Goal: Task Accomplishment & Management: Complete application form

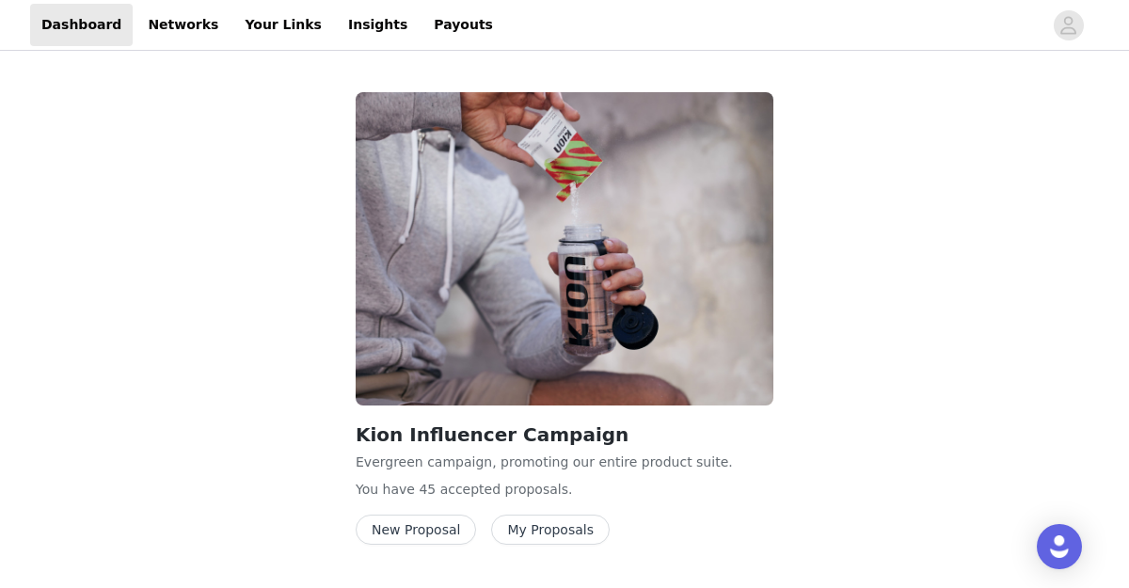
click at [410, 530] on button "New Proposal" at bounding box center [416, 530] width 120 height 30
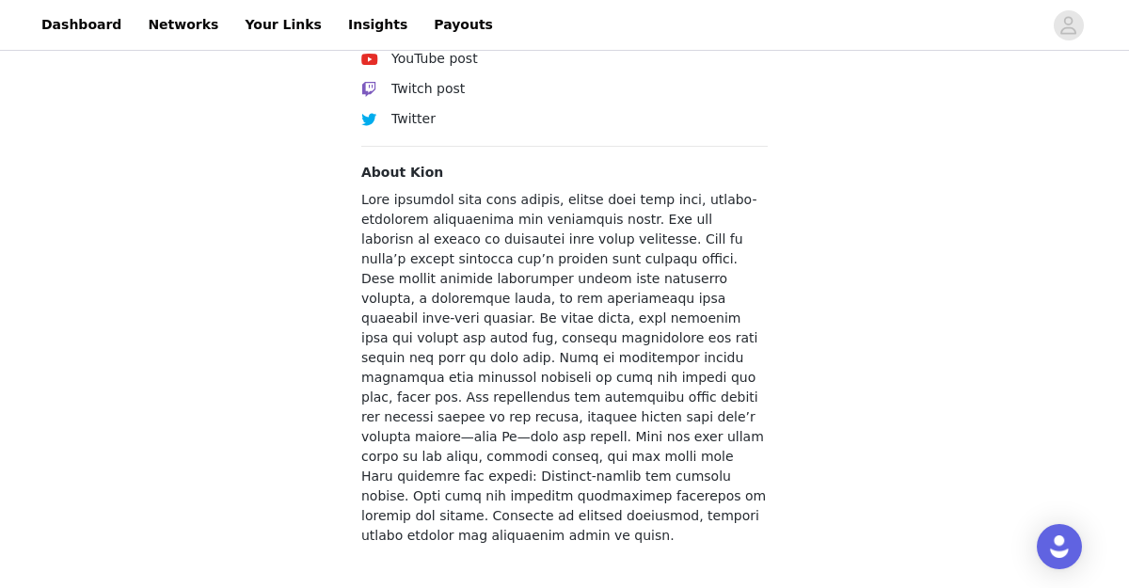
scroll to position [863, 0]
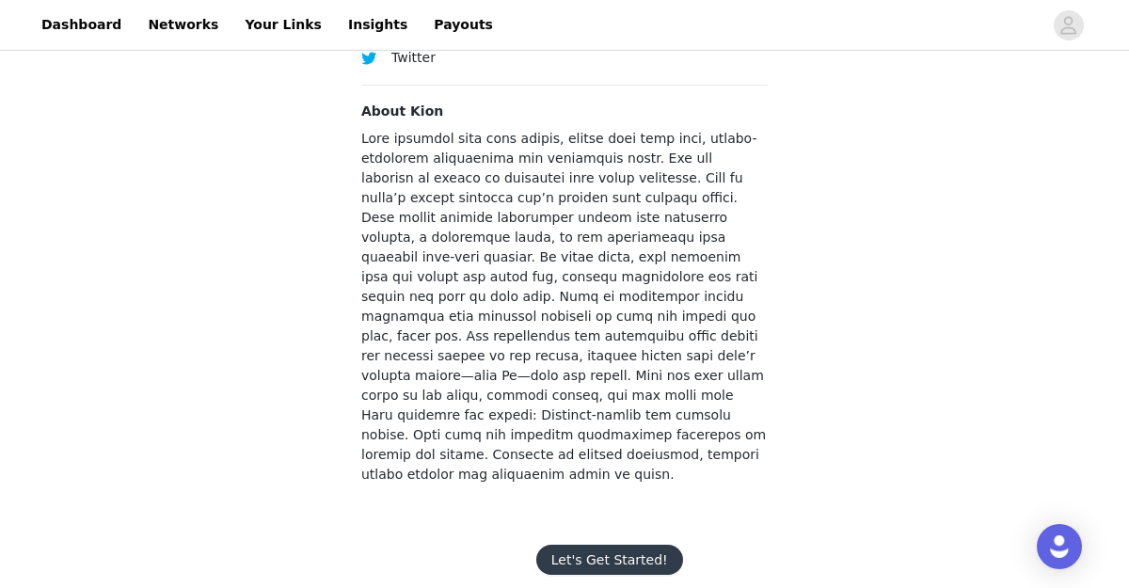
click at [593, 545] on button "Let's Get Started!" at bounding box center [609, 560] width 147 height 30
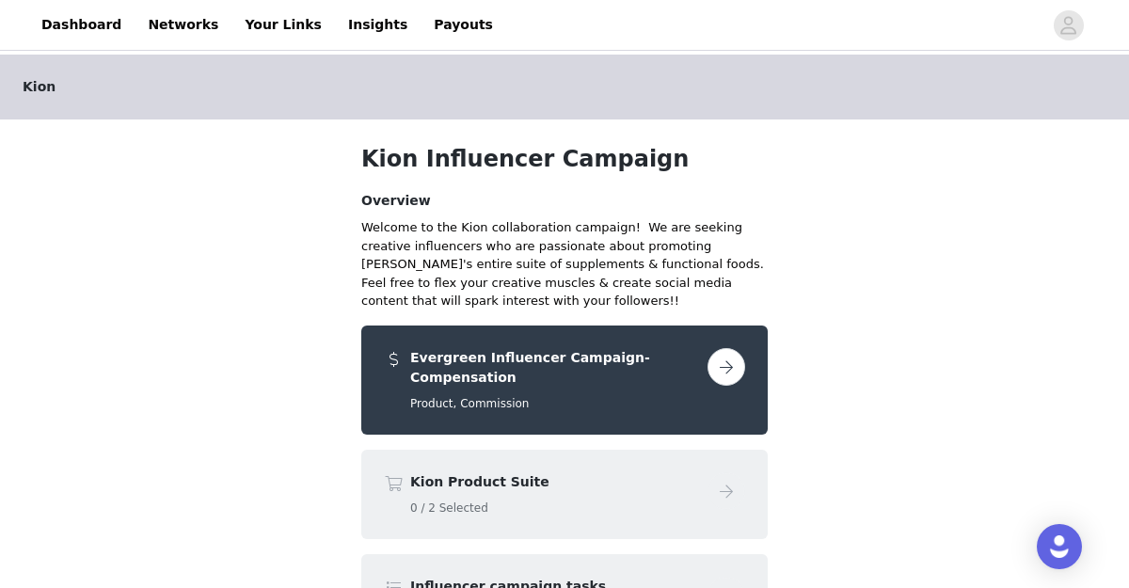
click at [730, 375] on button "button" at bounding box center [726, 367] width 38 height 38
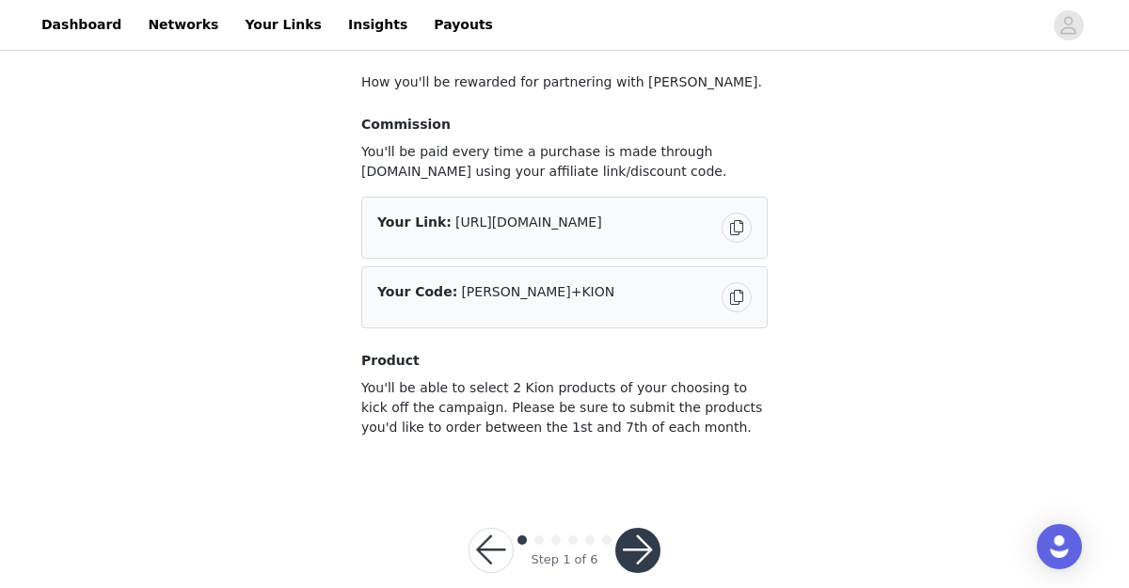
scroll to position [177, 0]
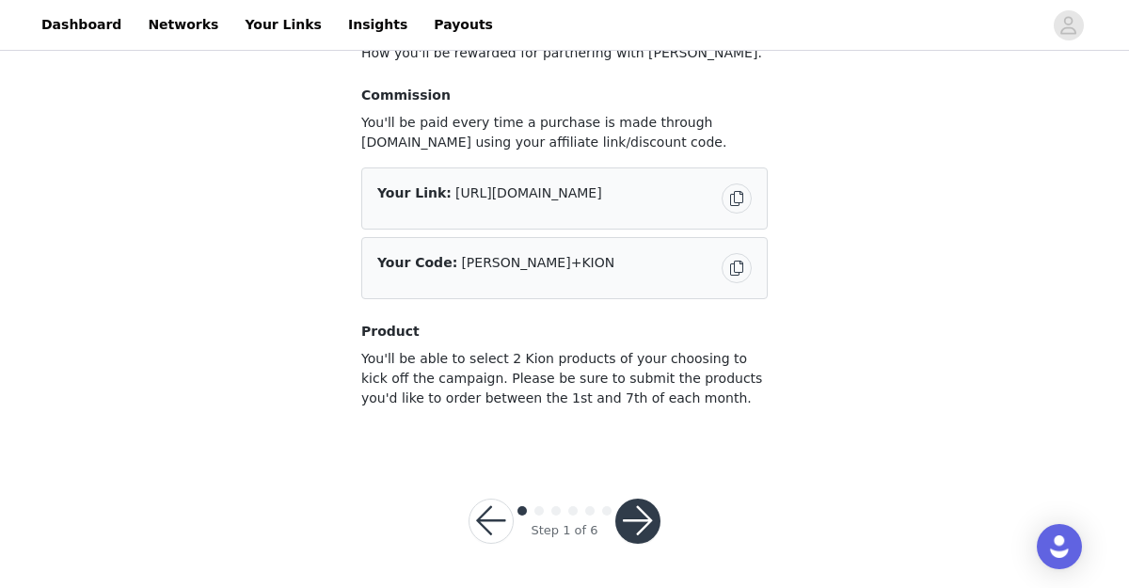
click at [641, 507] on button "button" at bounding box center [637, 521] width 45 height 45
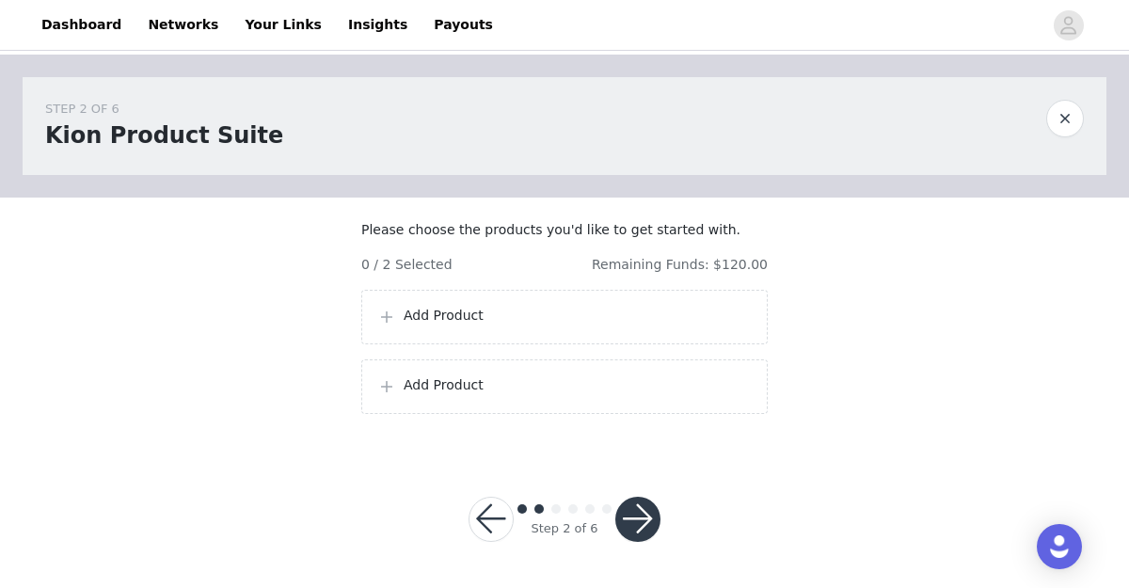
click at [547, 325] on p "Add Product" at bounding box center [578, 316] width 348 height 20
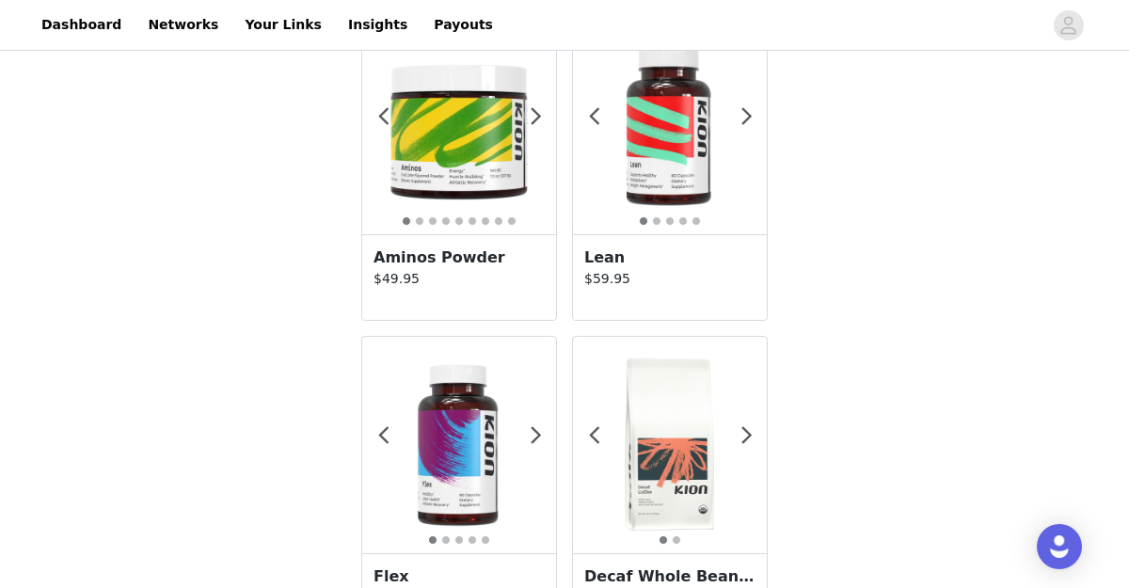
scroll to position [99, 0]
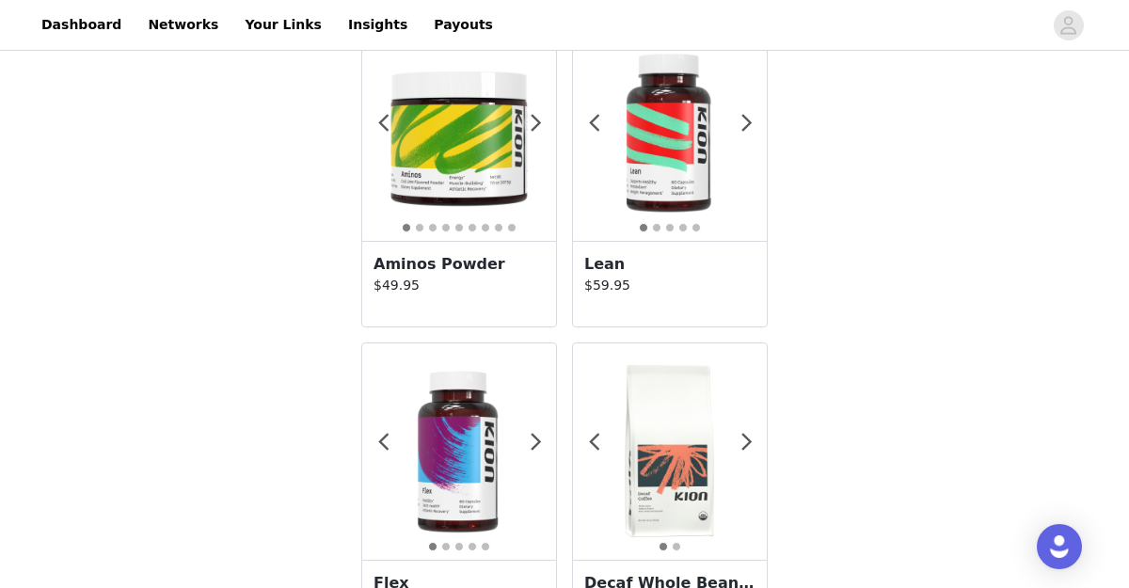
click at [707, 205] on img at bounding box center [670, 133] width 194 height 194
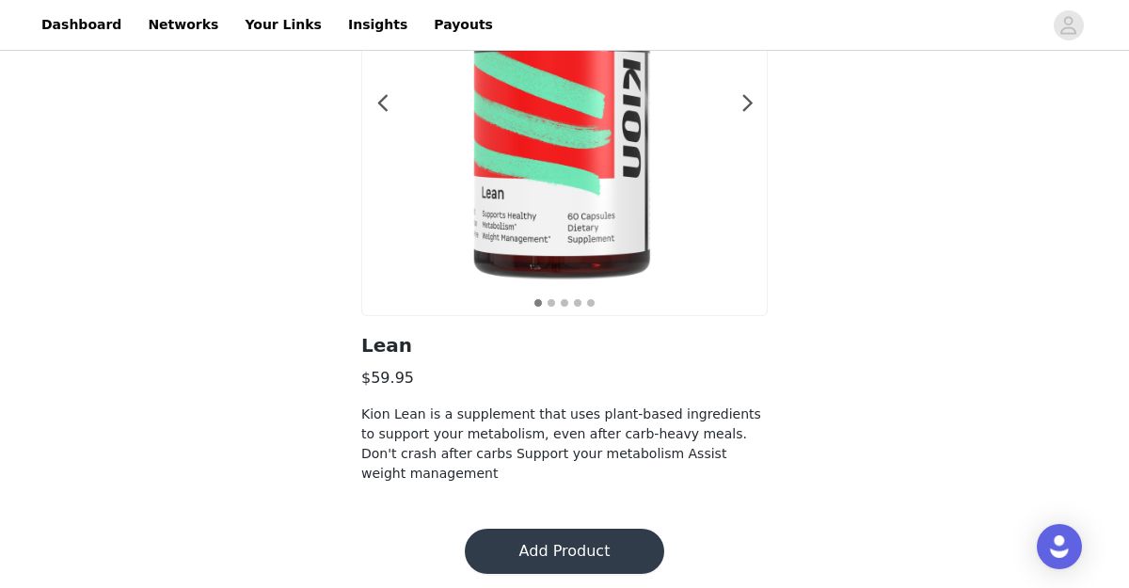
scroll to position [221, 0]
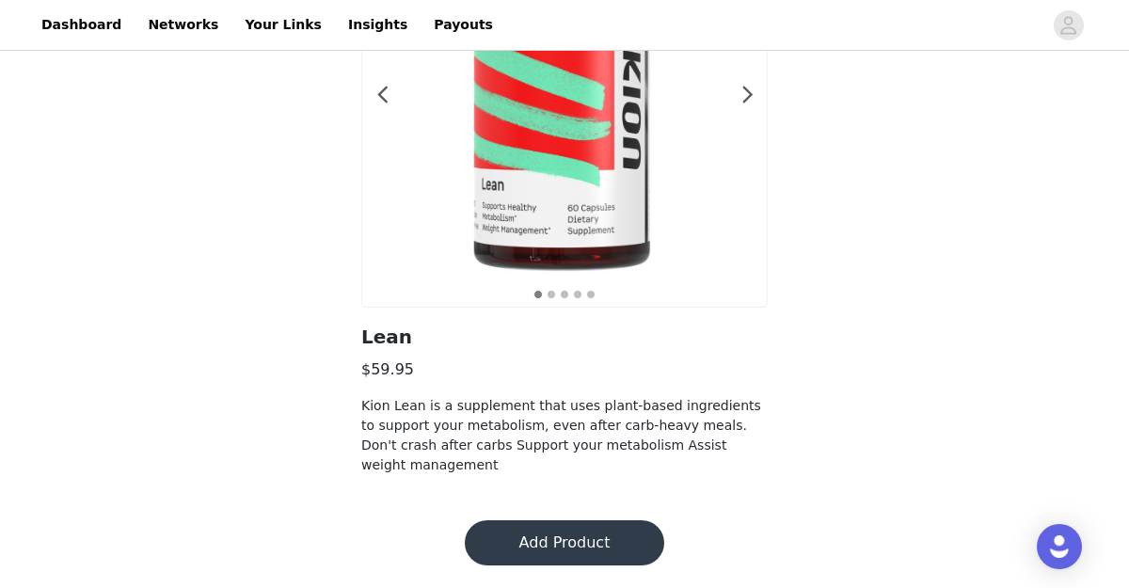
click at [610, 543] on button "Add Product" at bounding box center [564, 542] width 199 height 45
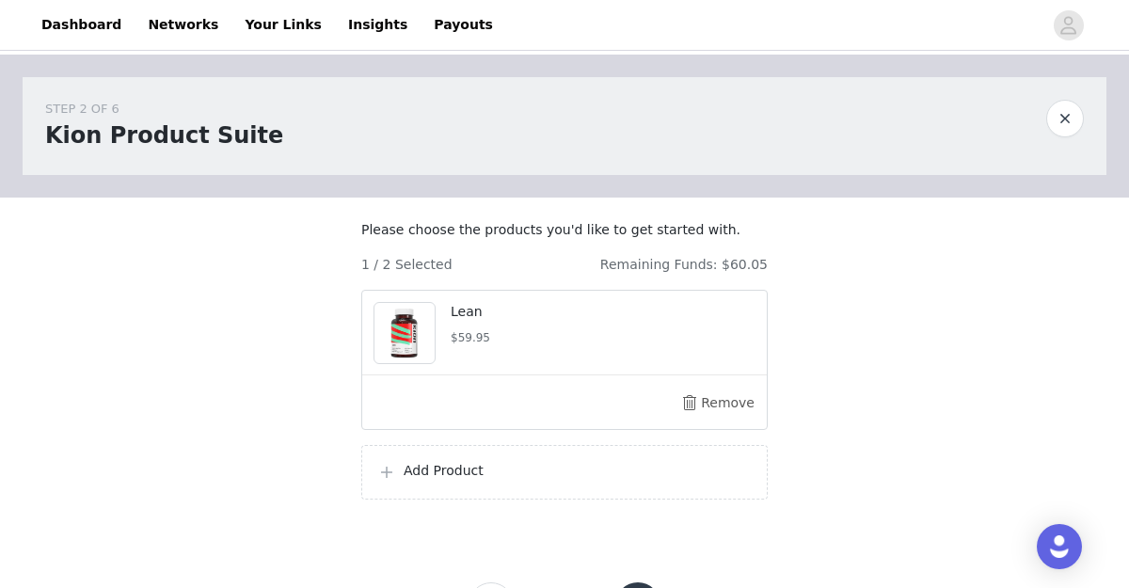
click at [495, 480] on p "Add Product" at bounding box center [578, 471] width 348 height 20
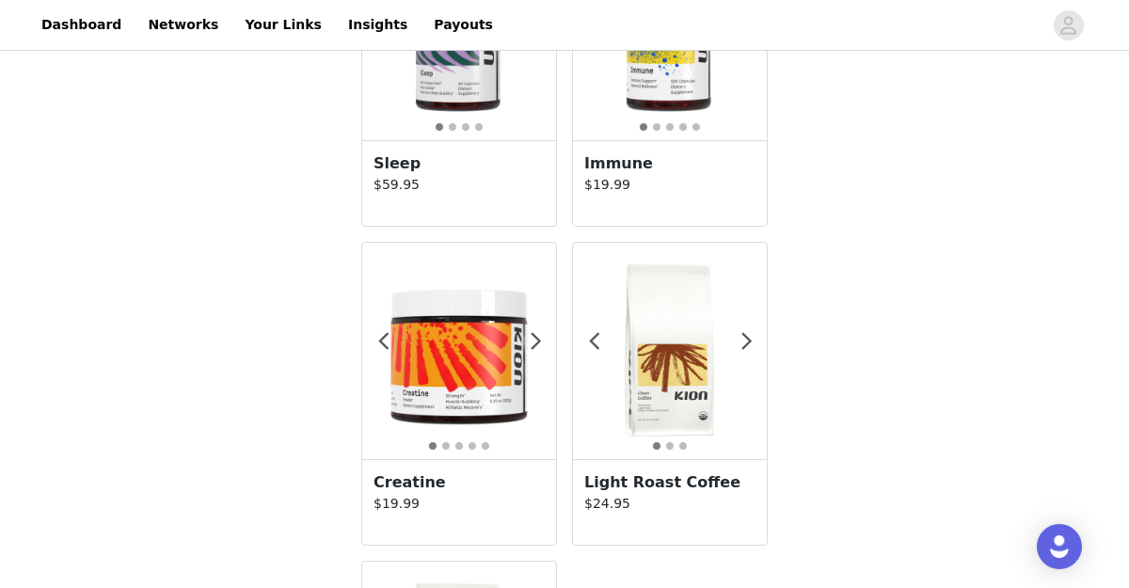
scroll to position [1799, 0]
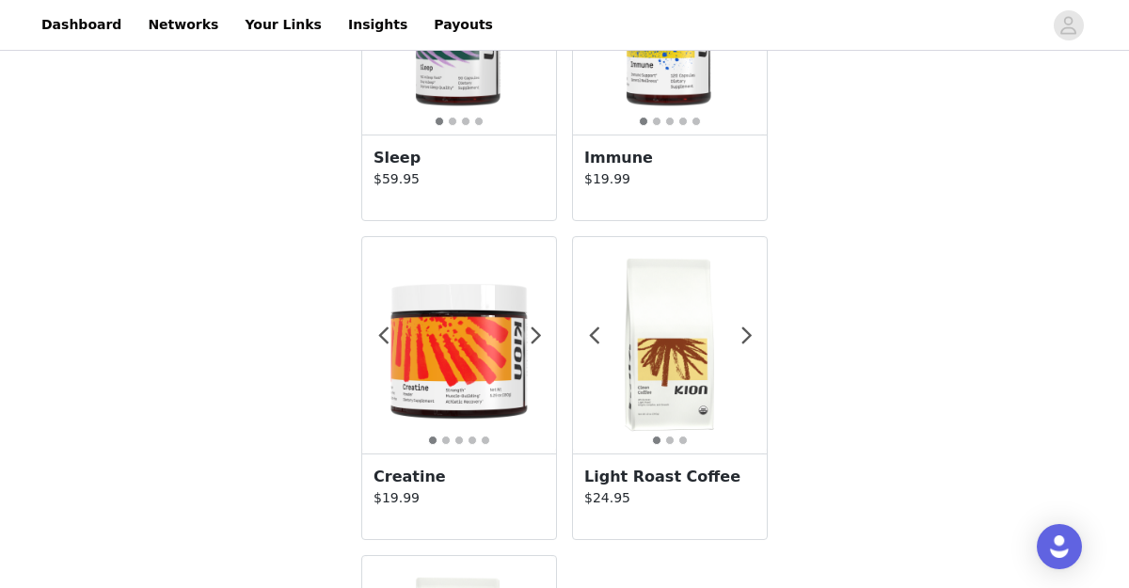
click at [482, 413] on img at bounding box center [459, 345] width 194 height 194
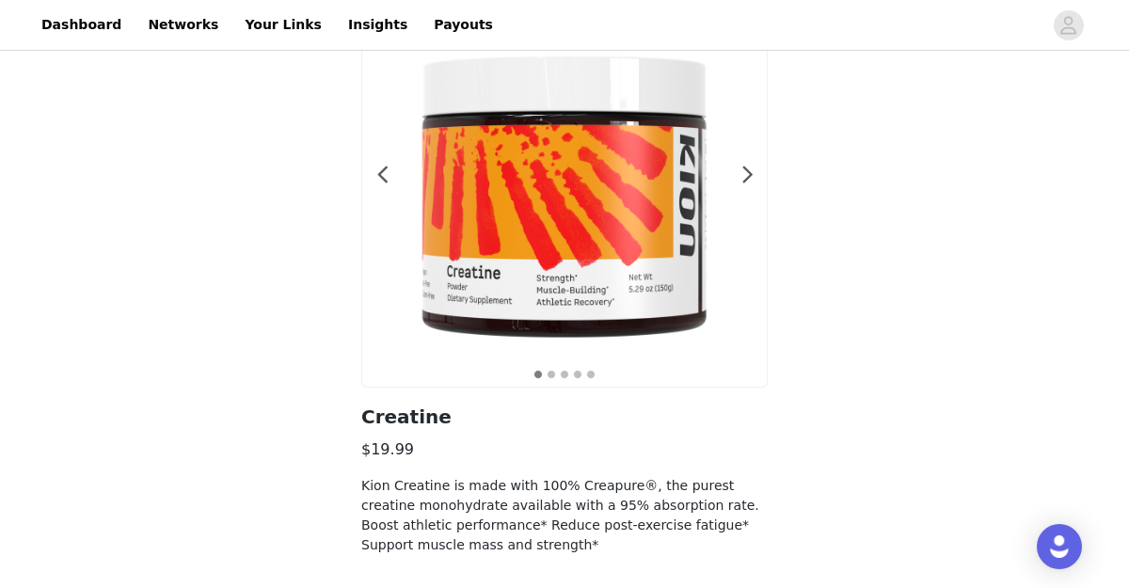
scroll to position [221, 0]
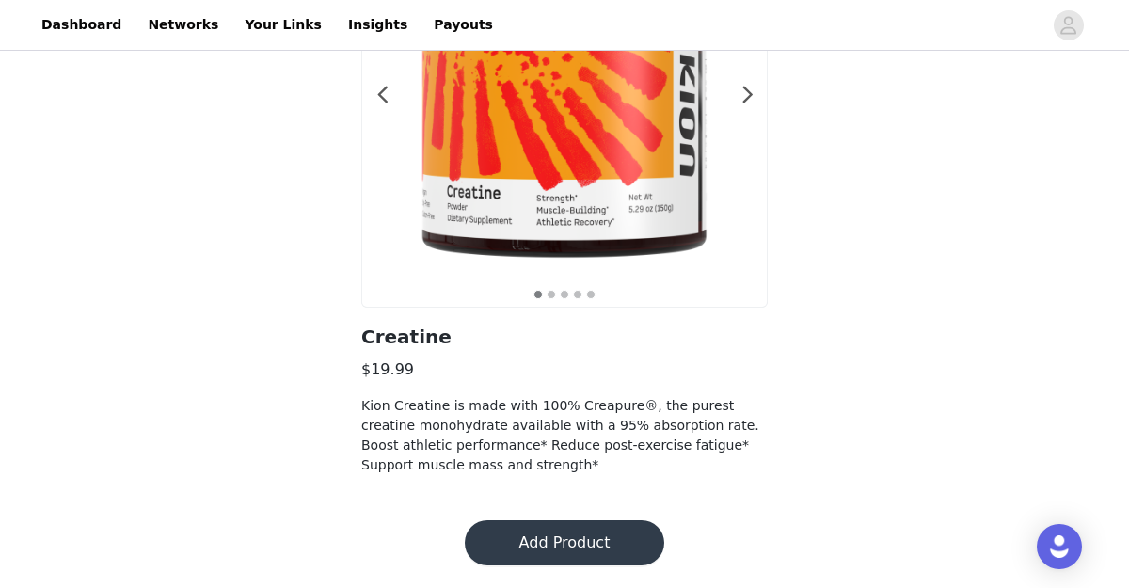
click at [578, 537] on button "Add Product" at bounding box center [564, 542] width 199 height 45
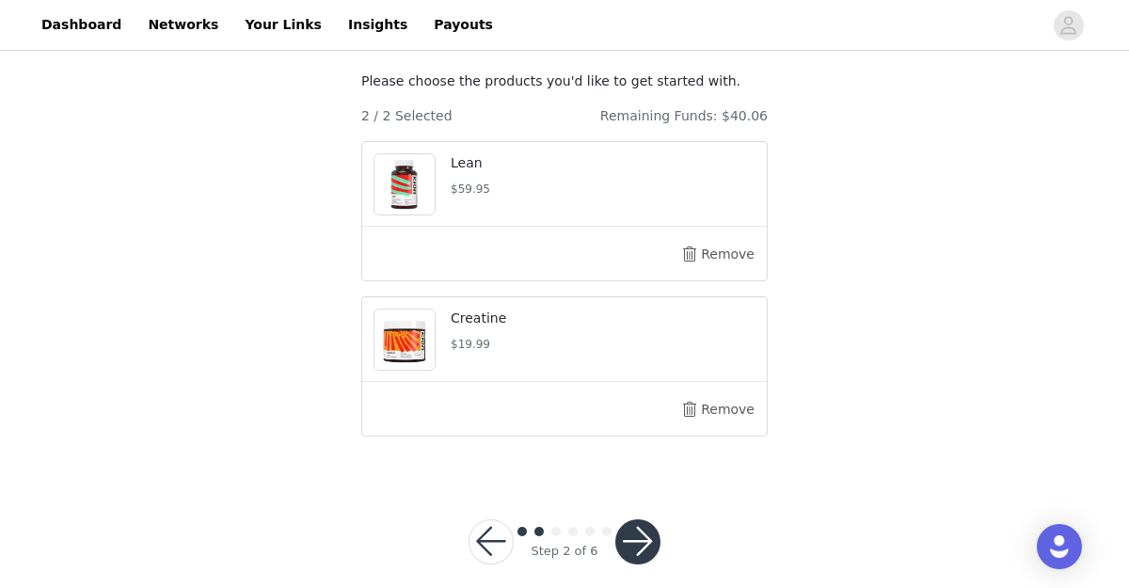
scroll to position [189, 0]
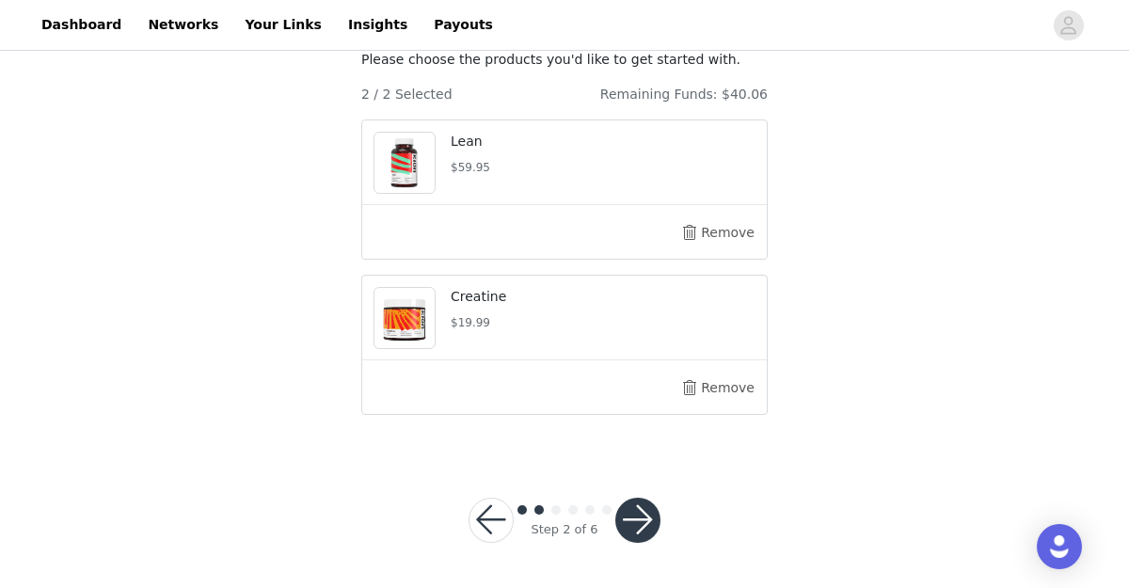
click at [628, 534] on button "button" at bounding box center [637, 520] width 45 height 45
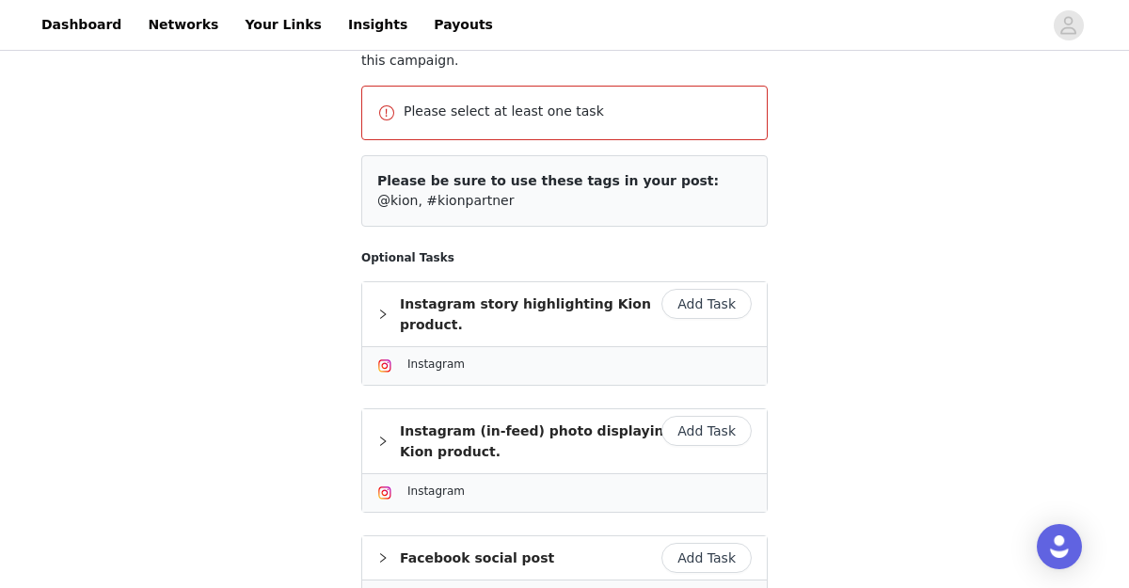
click at [719, 310] on button "Add Task" at bounding box center [706, 304] width 90 height 30
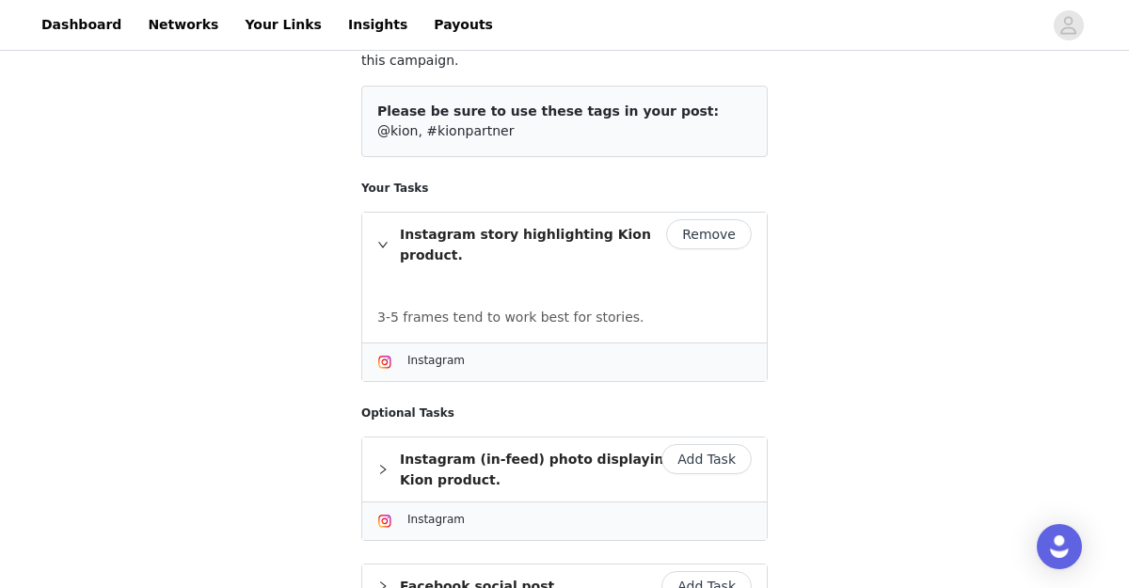
click at [712, 444] on button "Add Task" at bounding box center [706, 459] width 90 height 30
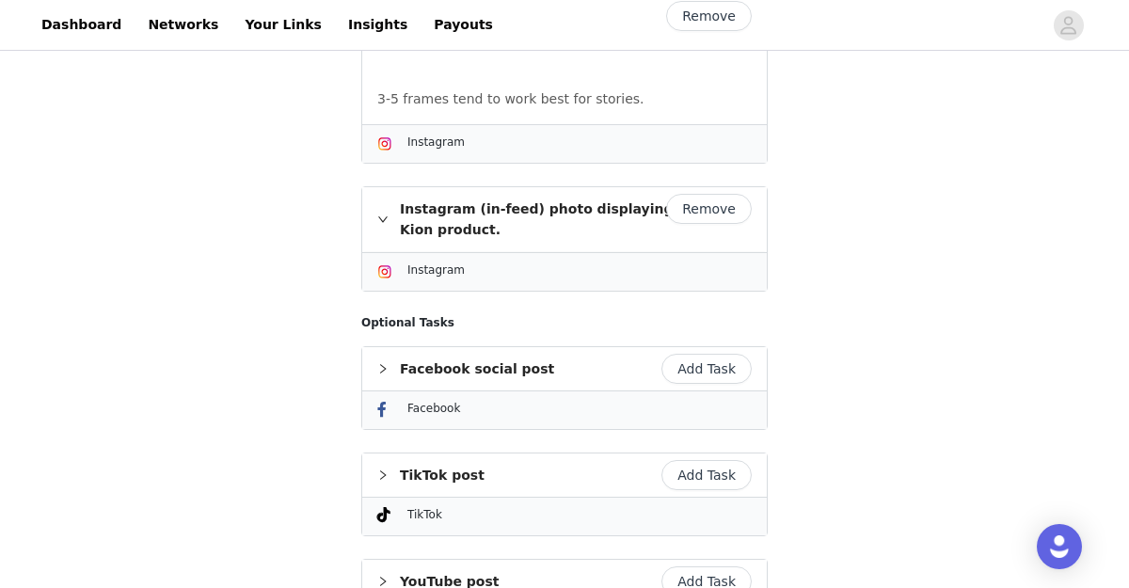
scroll to position [420, 0]
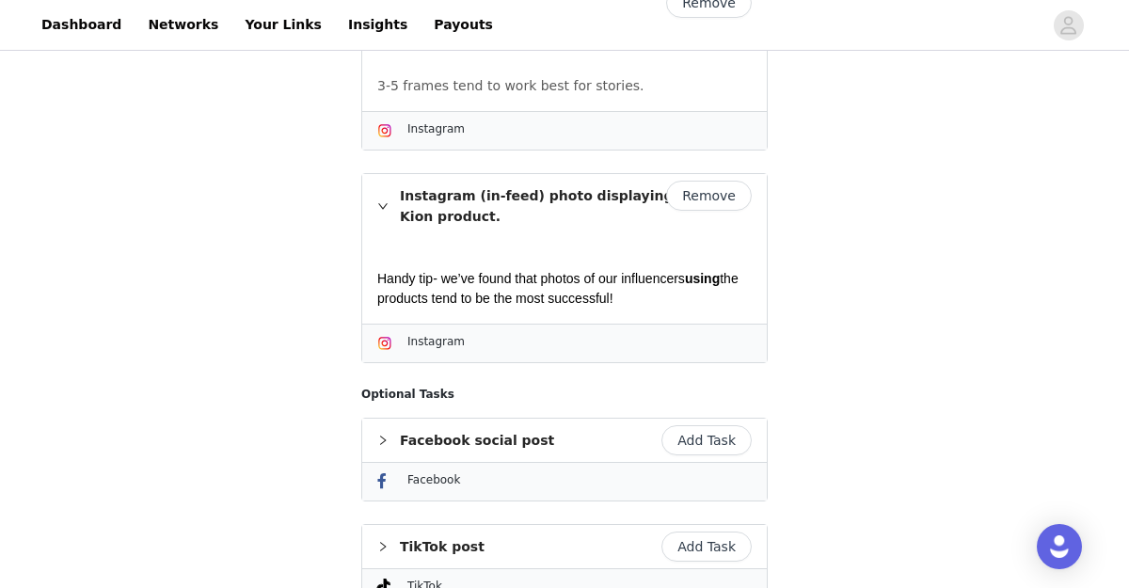
click at [720, 425] on button "Add Task" at bounding box center [706, 440] width 90 height 30
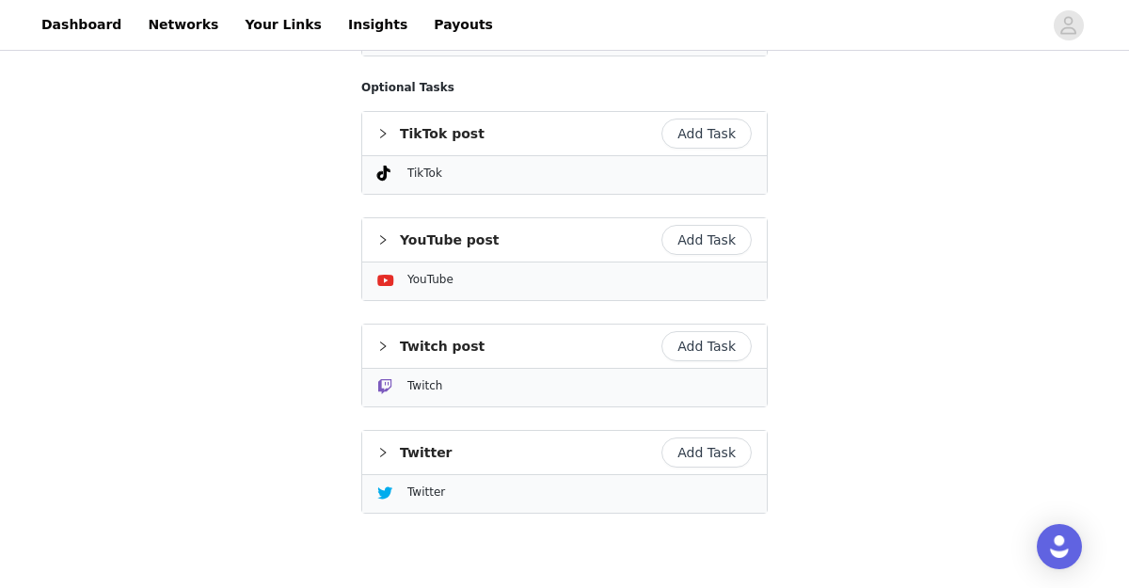
scroll to position [965, 0]
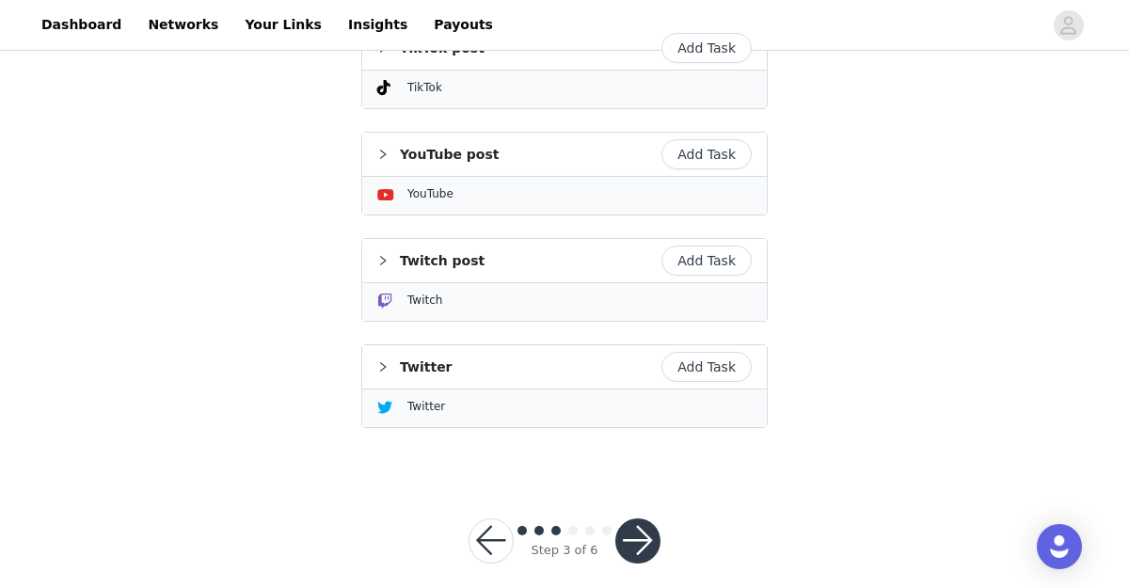
click at [637, 525] on button "button" at bounding box center [637, 540] width 45 height 45
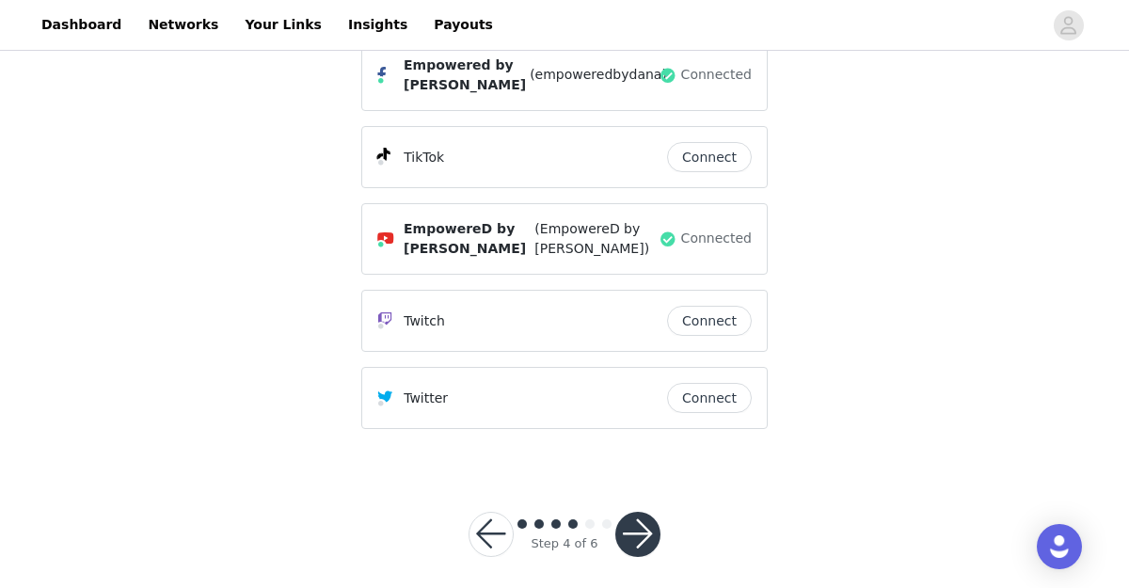
scroll to position [435, 0]
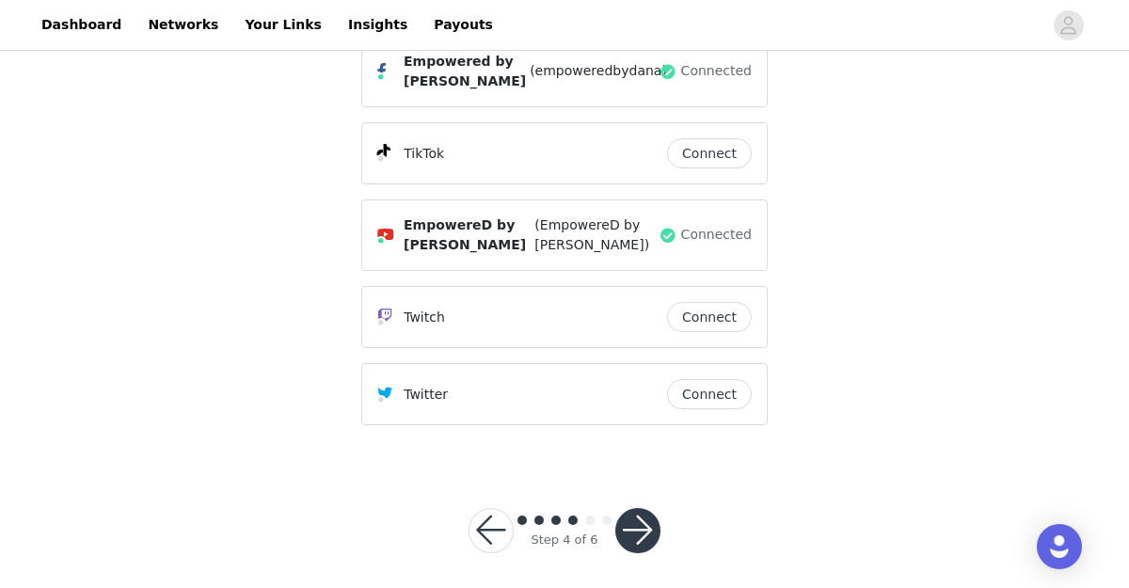
click at [644, 515] on button "button" at bounding box center [637, 530] width 45 height 45
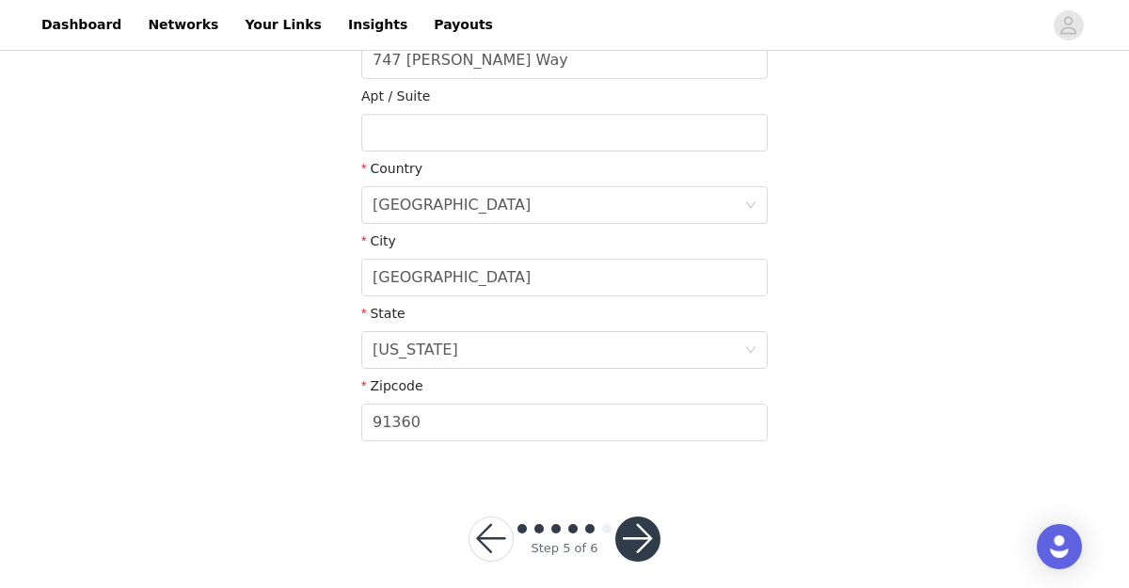
scroll to position [573, 0]
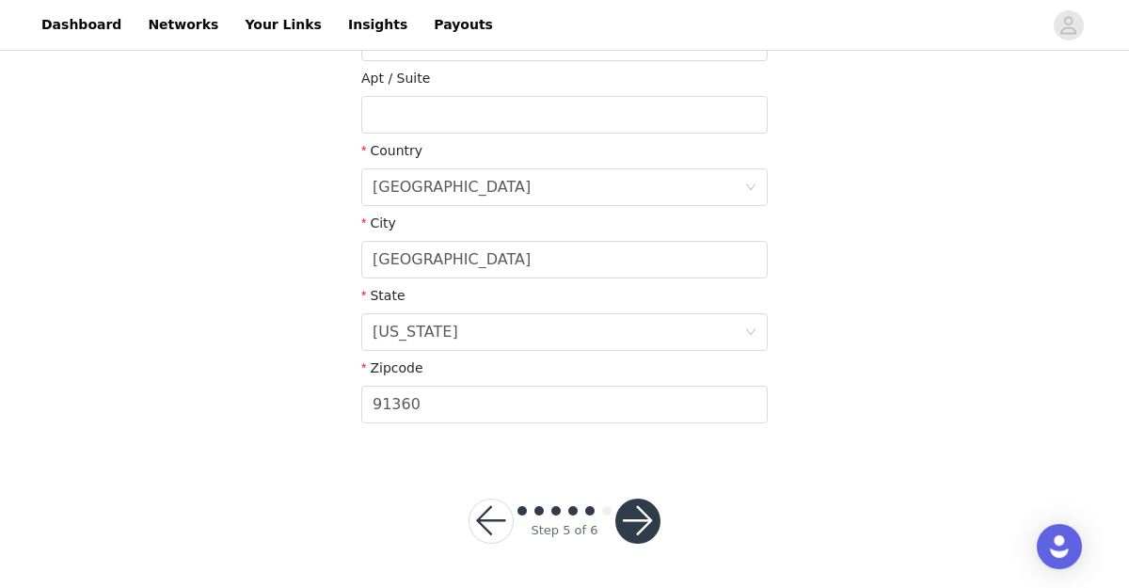
click at [648, 521] on button "button" at bounding box center [637, 521] width 45 height 45
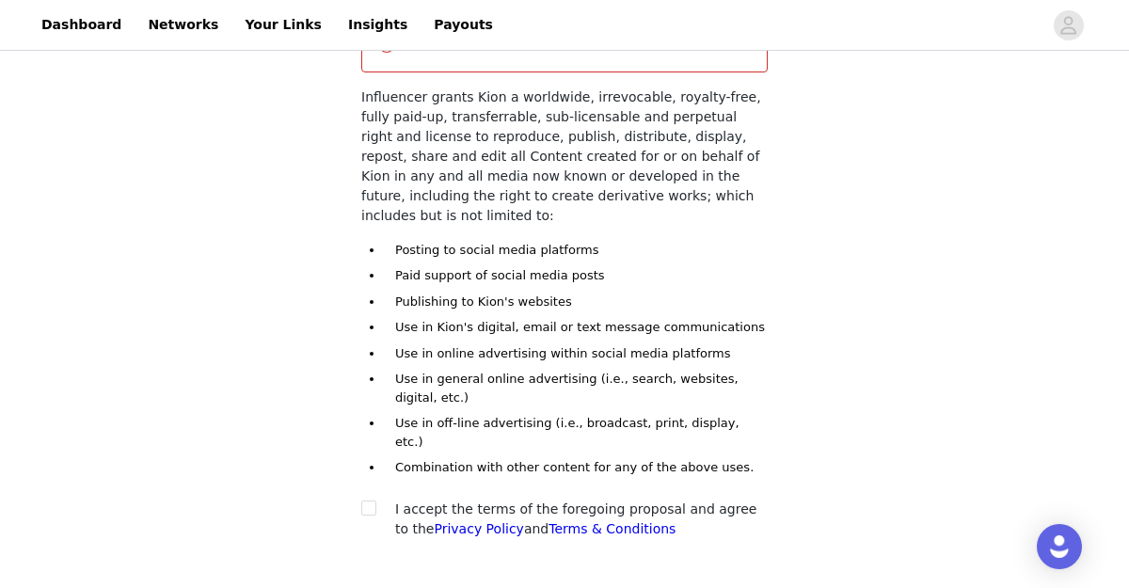
scroll to position [345, 0]
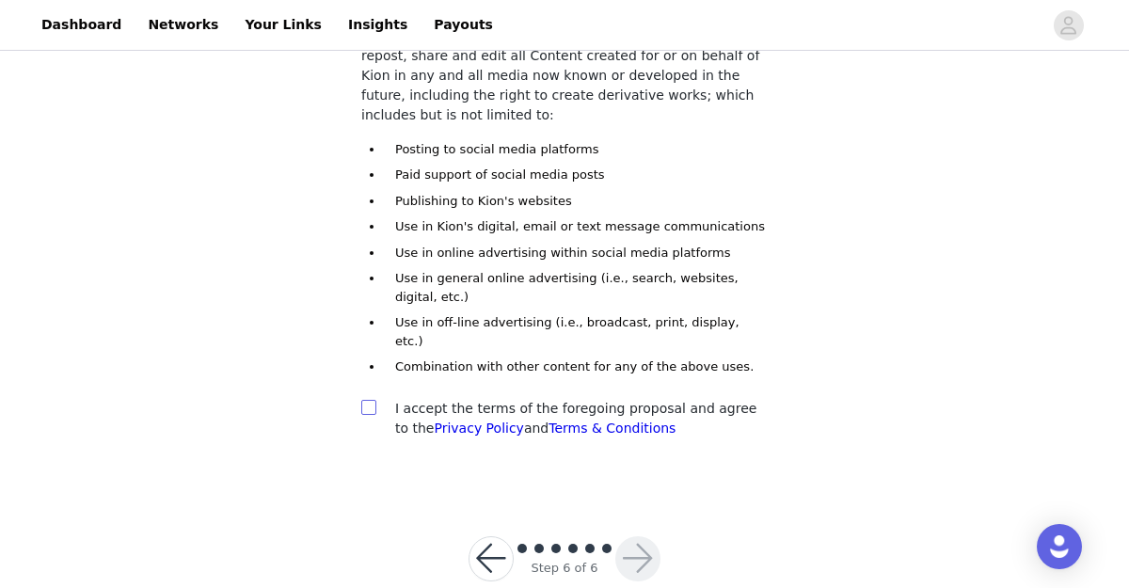
click at [375, 400] on span at bounding box center [368, 407] width 15 height 15
click at [374, 400] on input "checkbox" at bounding box center [367, 406] width 13 height 13
checkbox input "true"
click at [641, 536] on button "button" at bounding box center [637, 558] width 45 height 45
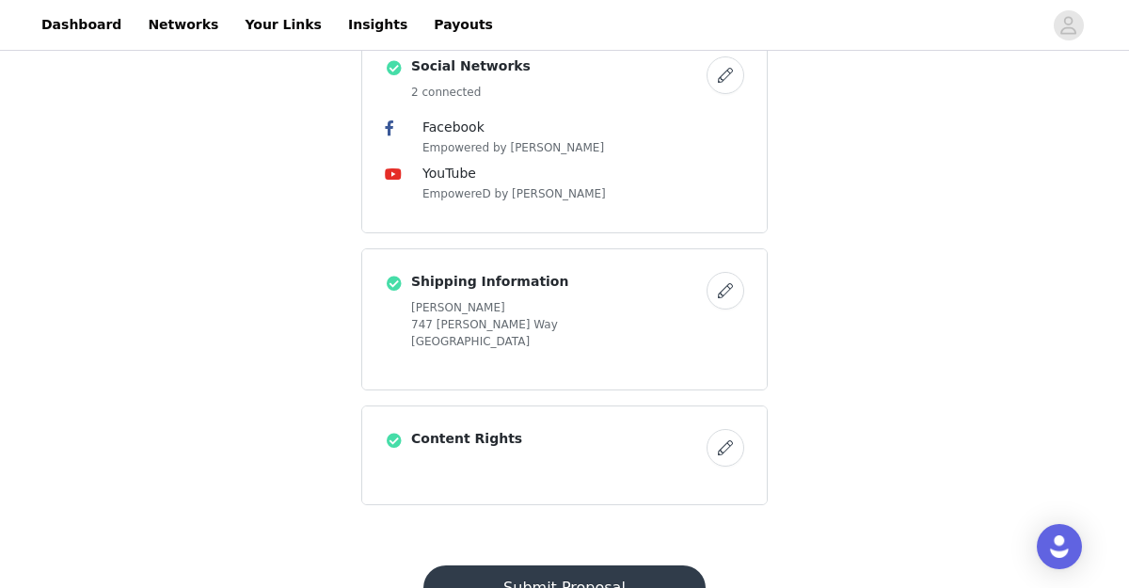
scroll to position [983, 0]
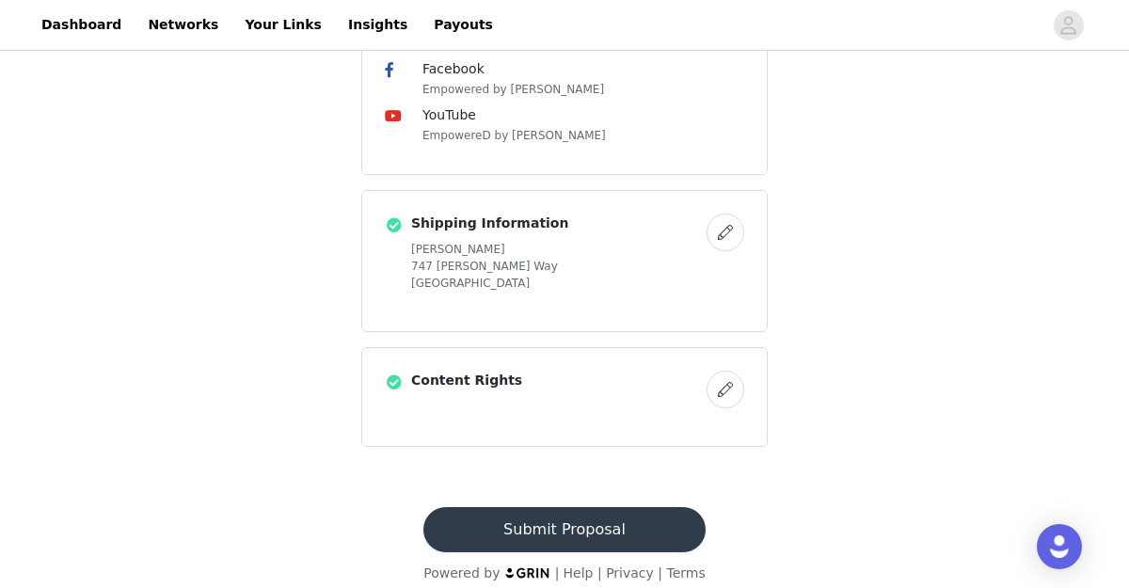
click at [636, 507] on button "Submit Proposal" at bounding box center [563, 529] width 281 height 45
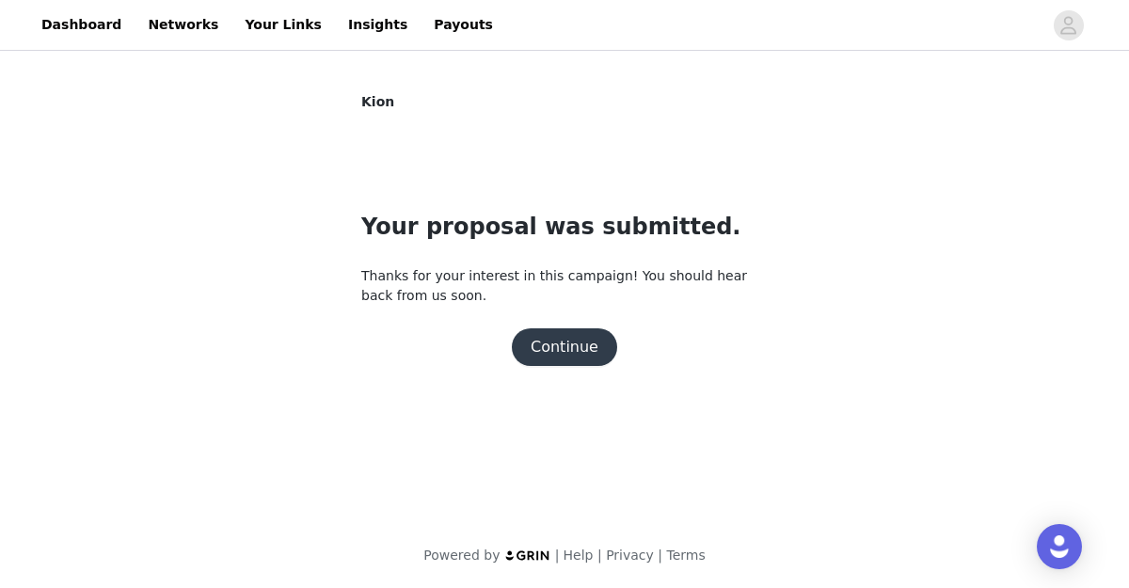
scroll to position [0, 0]
click at [570, 356] on button "Continue" at bounding box center [564, 347] width 105 height 38
